Goal: Information Seeking & Learning: Learn about a topic

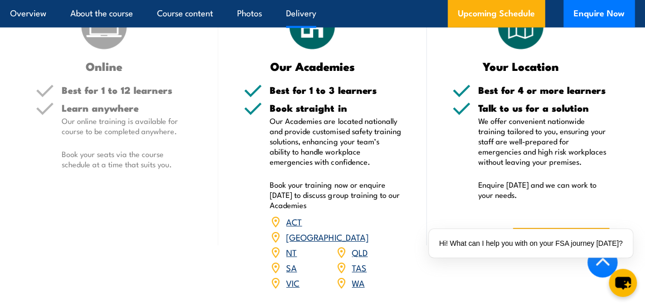
scroll to position [1478, 0]
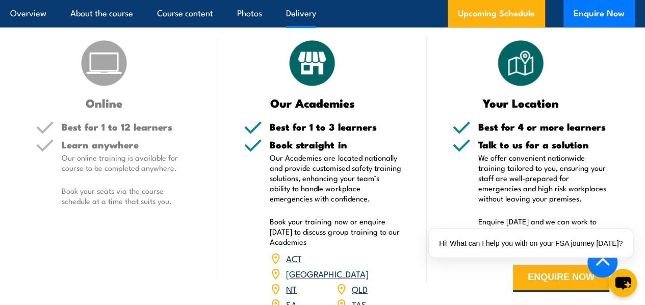
click at [95, 132] on h5 "Best for 1 to 12 learners" at bounding box center [127, 127] width 131 height 10
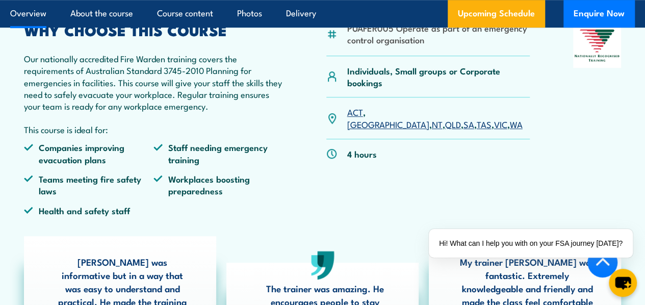
scroll to position [204, 0]
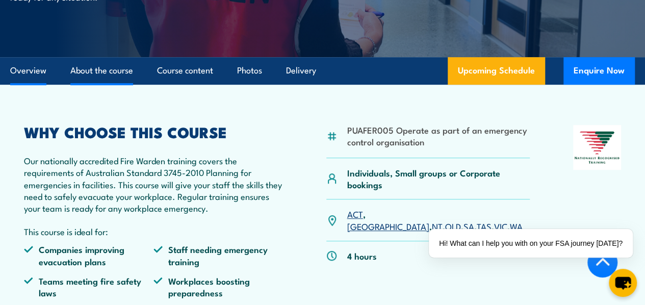
click at [111, 84] on link "About the course" at bounding box center [101, 70] width 63 height 27
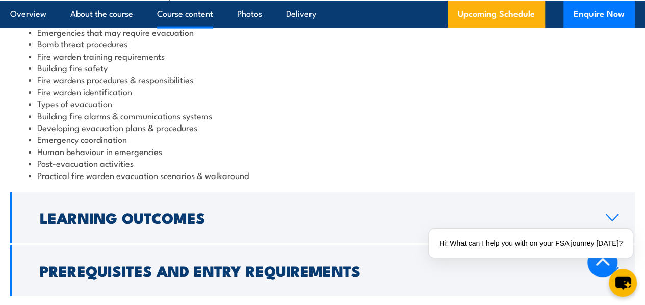
scroll to position [1268, 0]
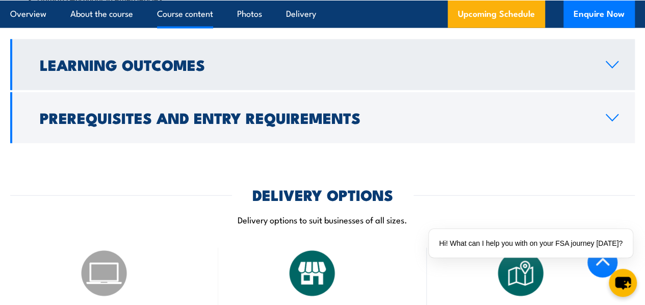
click at [613, 68] on icon at bounding box center [612, 65] width 12 height 6
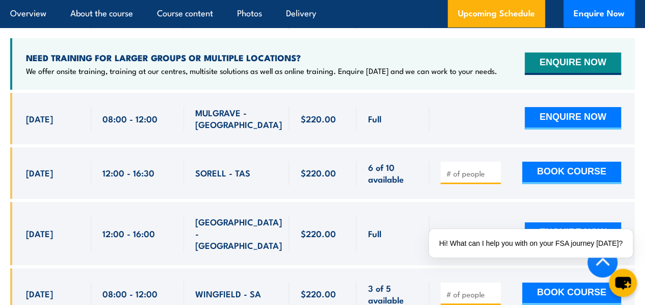
scroll to position [1667, 0]
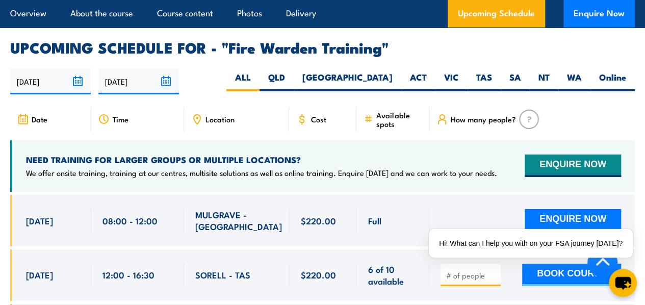
click at [301, 125] on icon at bounding box center [301, 119] width 11 height 11
click at [528, 129] on img at bounding box center [529, 119] width 20 height 19
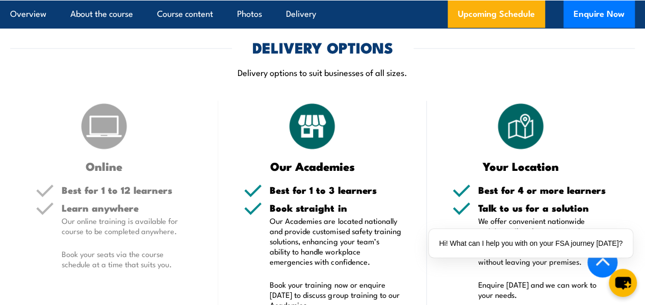
scroll to position [1158, 0]
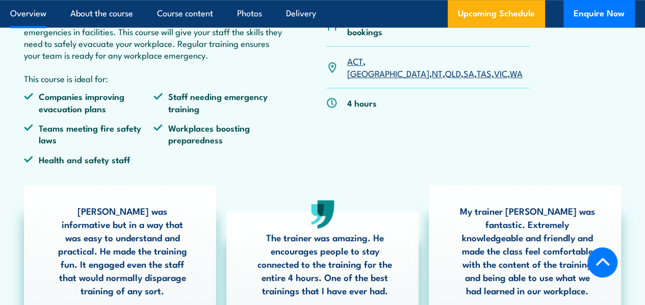
scroll to position [381, 0]
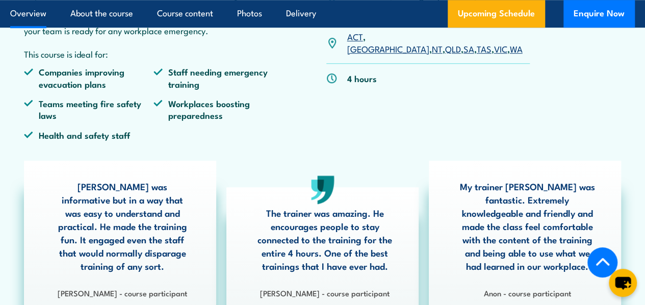
click at [376, 55] on link "[GEOGRAPHIC_DATA]" at bounding box center [388, 48] width 82 height 12
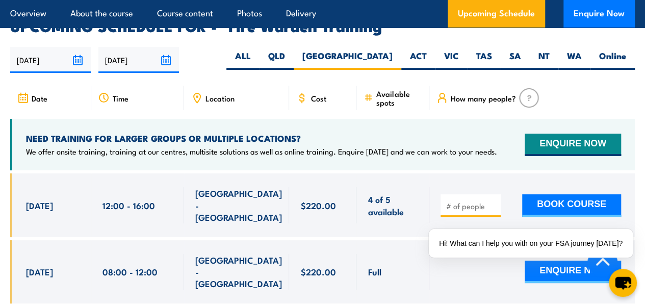
scroll to position [1845, 0]
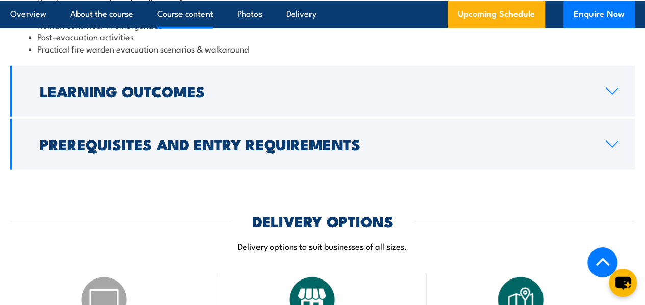
scroll to position [1299, 0]
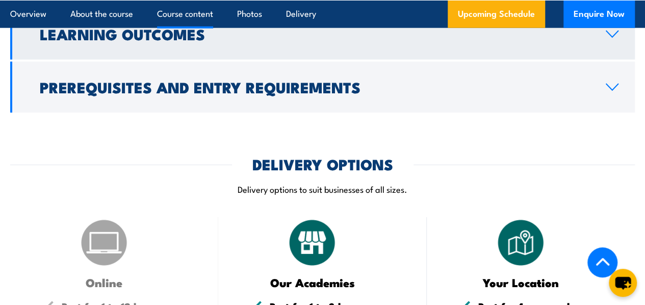
click at [618, 38] on icon at bounding box center [612, 34] width 14 height 8
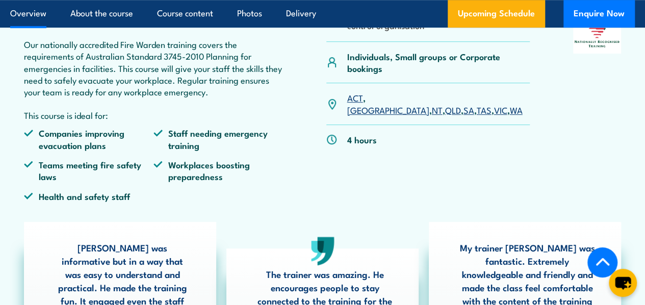
scroll to position [271, 0]
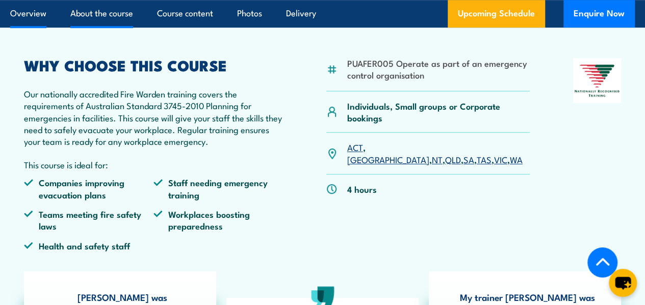
click at [112, 27] on link "About the course" at bounding box center [101, 13] width 63 height 27
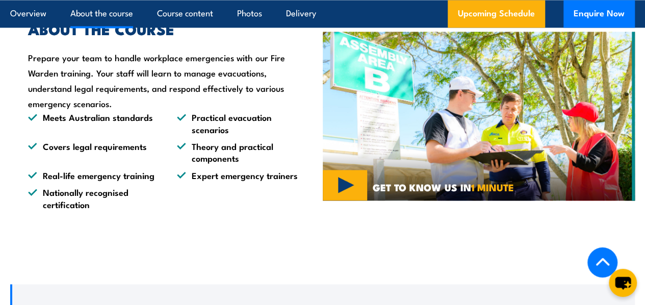
scroll to position [758, 0]
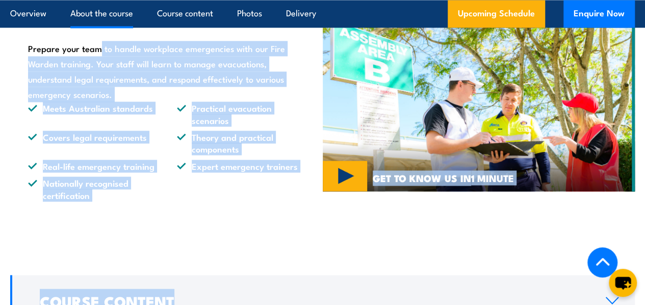
drag, startPoint x: 29, startPoint y: 72, endPoint x: 223, endPoint y: 264, distance: 273.6
copy div "Prepare your team to handle workplace emergencies with our Fire Warden training…"
click at [186, 226] on div "ABOUT THE COURSE Prepare your team to handle workplace emergencies with our Fir…" at bounding box center [166, 106] width 312 height 239
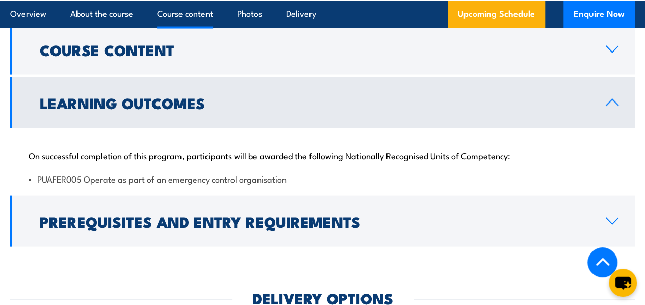
scroll to position [1064, 0]
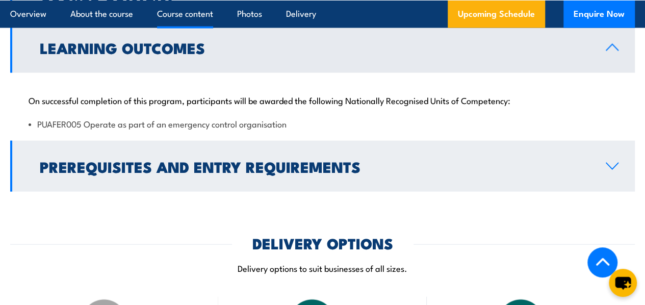
click at [615, 170] on icon at bounding box center [612, 166] width 14 height 8
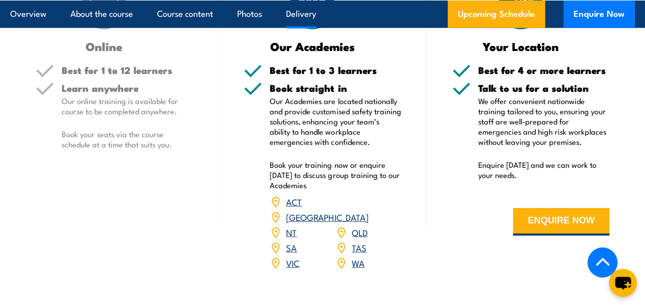
scroll to position [1421, 0]
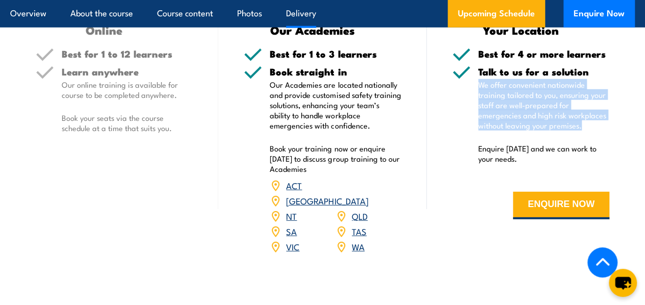
drag, startPoint x: 478, startPoint y: 110, endPoint x: 588, endPoint y: 149, distance: 117.1
click at [588, 130] on p "We offer convenient nationwide training tailored to you, ensuring your staff ar…" at bounding box center [543, 105] width 131 height 51
copy p "We offer convenient nationwide training tailored to you, ensuring your staff ar…"
